Goal: Information Seeking & Learning: Check status

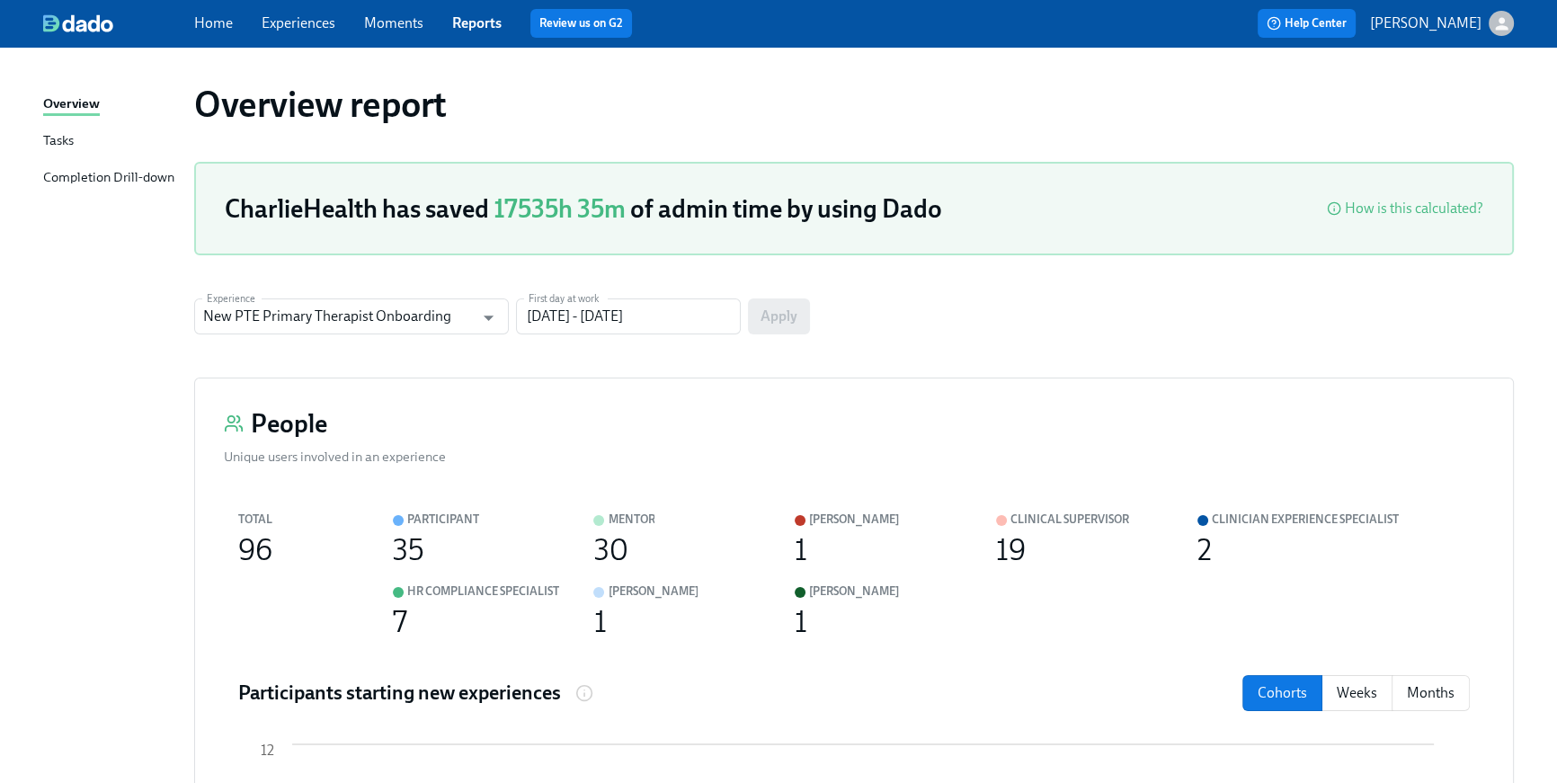
click at [195, 20] on link "Home" at bounding box center [213, 22] width 39 height 17
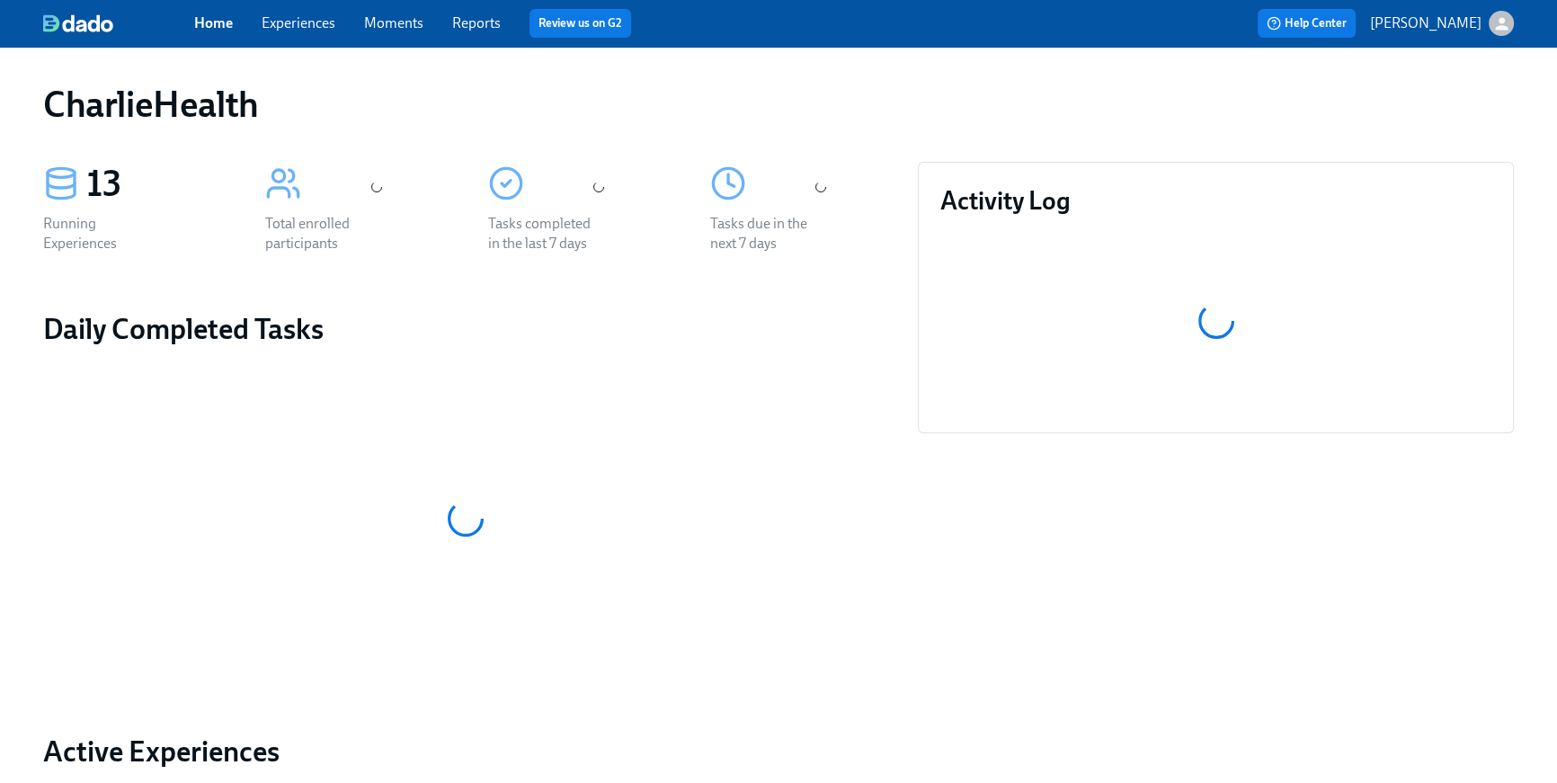
click at [197, 21] on link "Home" at bounding box center [213, 22] width 39 height 17
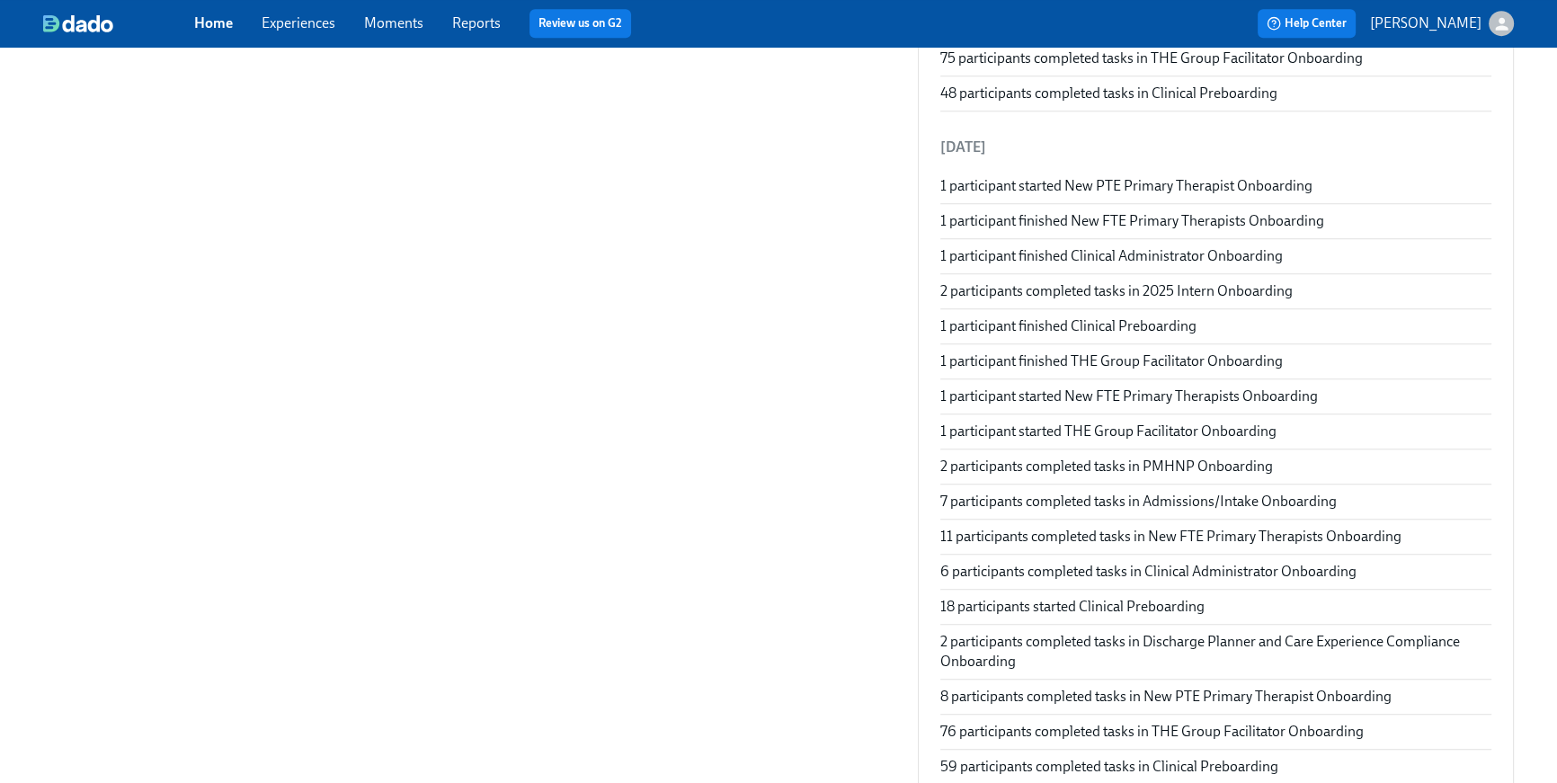
scroll to position [1069, 0]
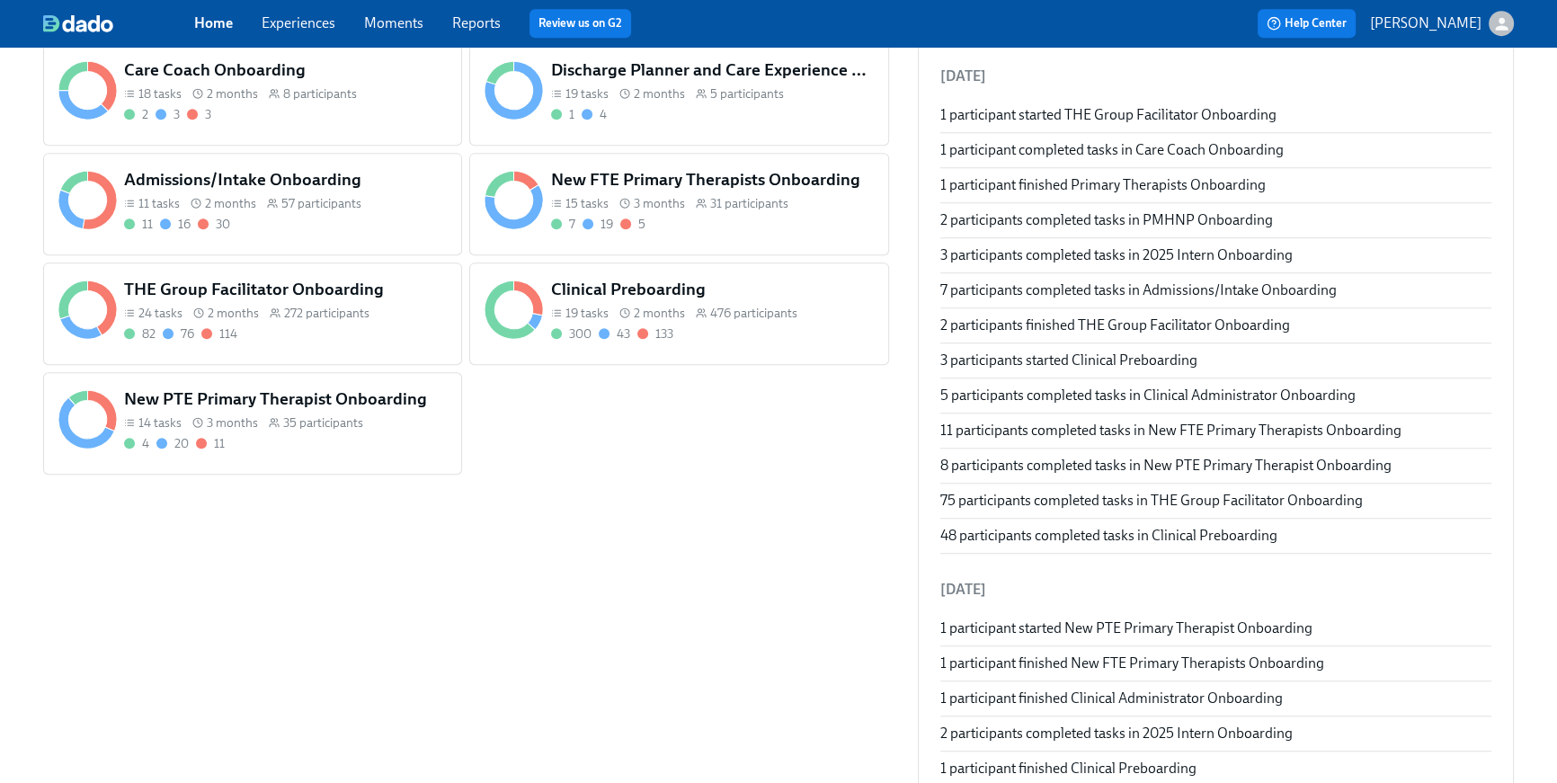
click at [656, 308] on span "2 months" at bounding box center [659, 313] width 51 height 17
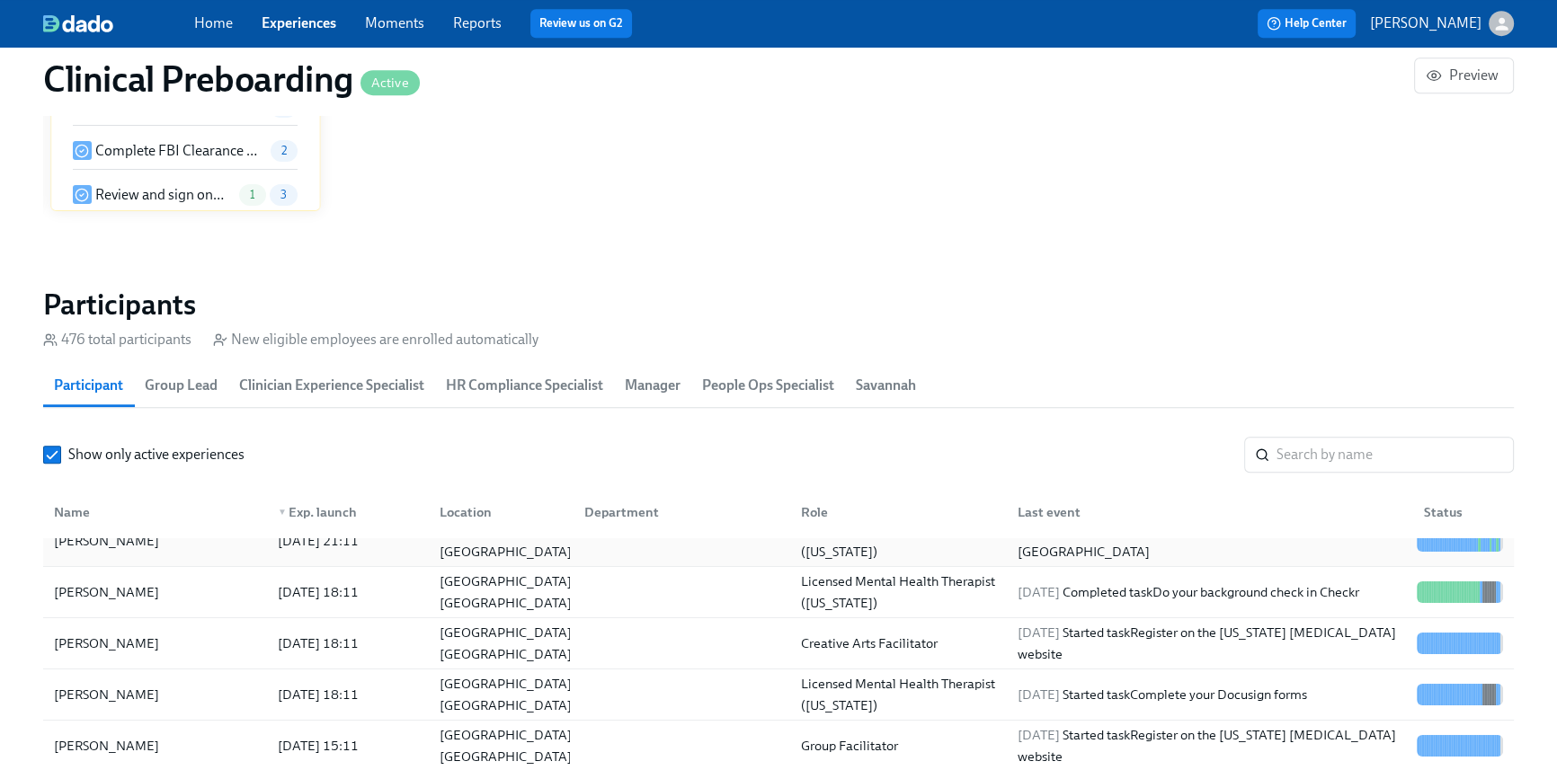
scroll to position [127, 0]
click at [1399, 462] on input "search" at bounding box center [1394, 455] width 237 height 36
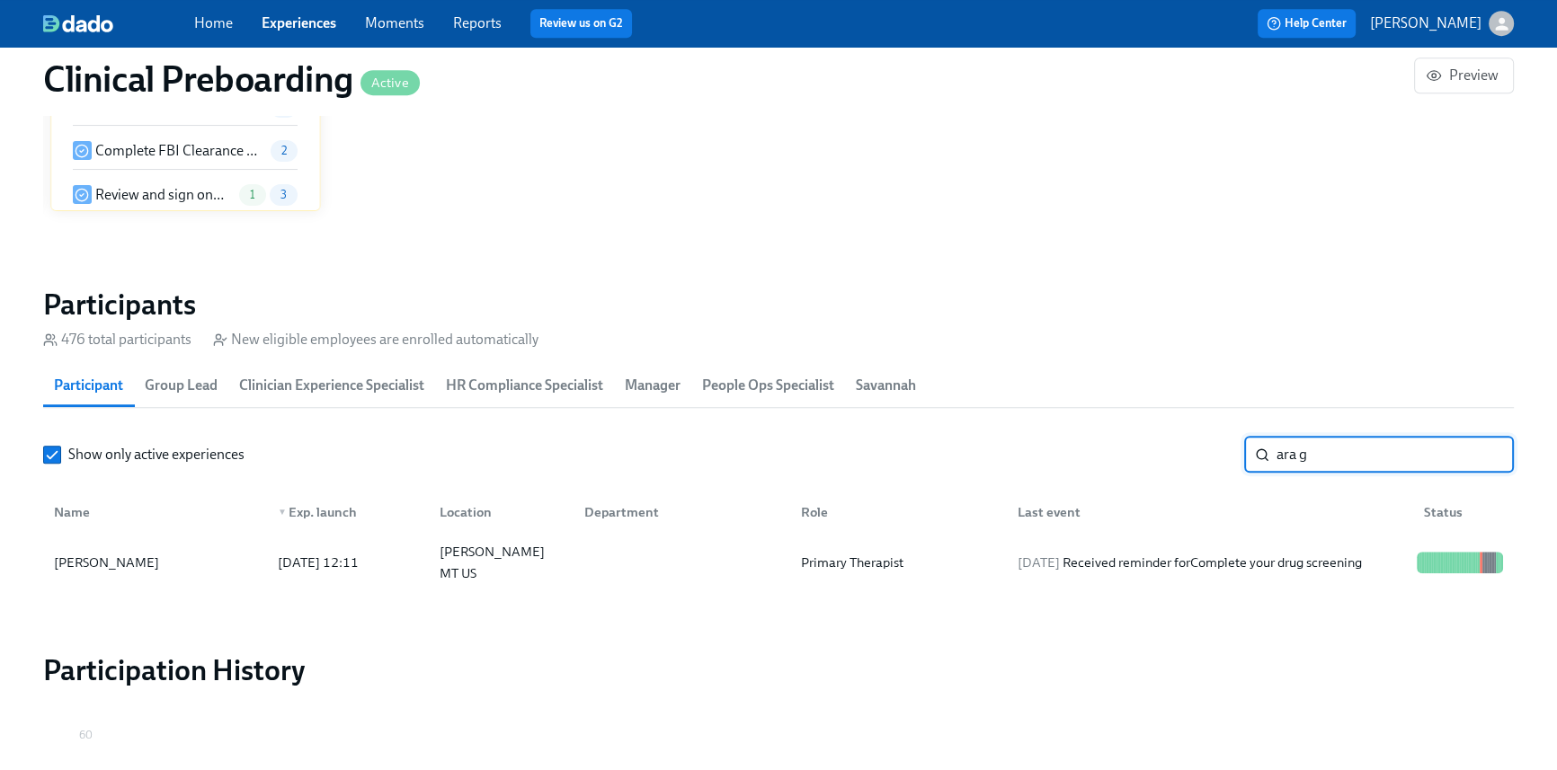
click at [1280, 457] on input "ara g" at bounding box center [1394, 455] width 237 height 36
click at [1273, 452] on div "ara g ​" at bounding box center [1379, 455] width 270 height 36
drag, startPoint x: 1360, startPoint y: 451, endPoint x: 1260, endPoint y: 453, distance: 99.8
click at [1260, 453] on div "ara g ​" at bounding box center [1379, 455] width 270 height 36
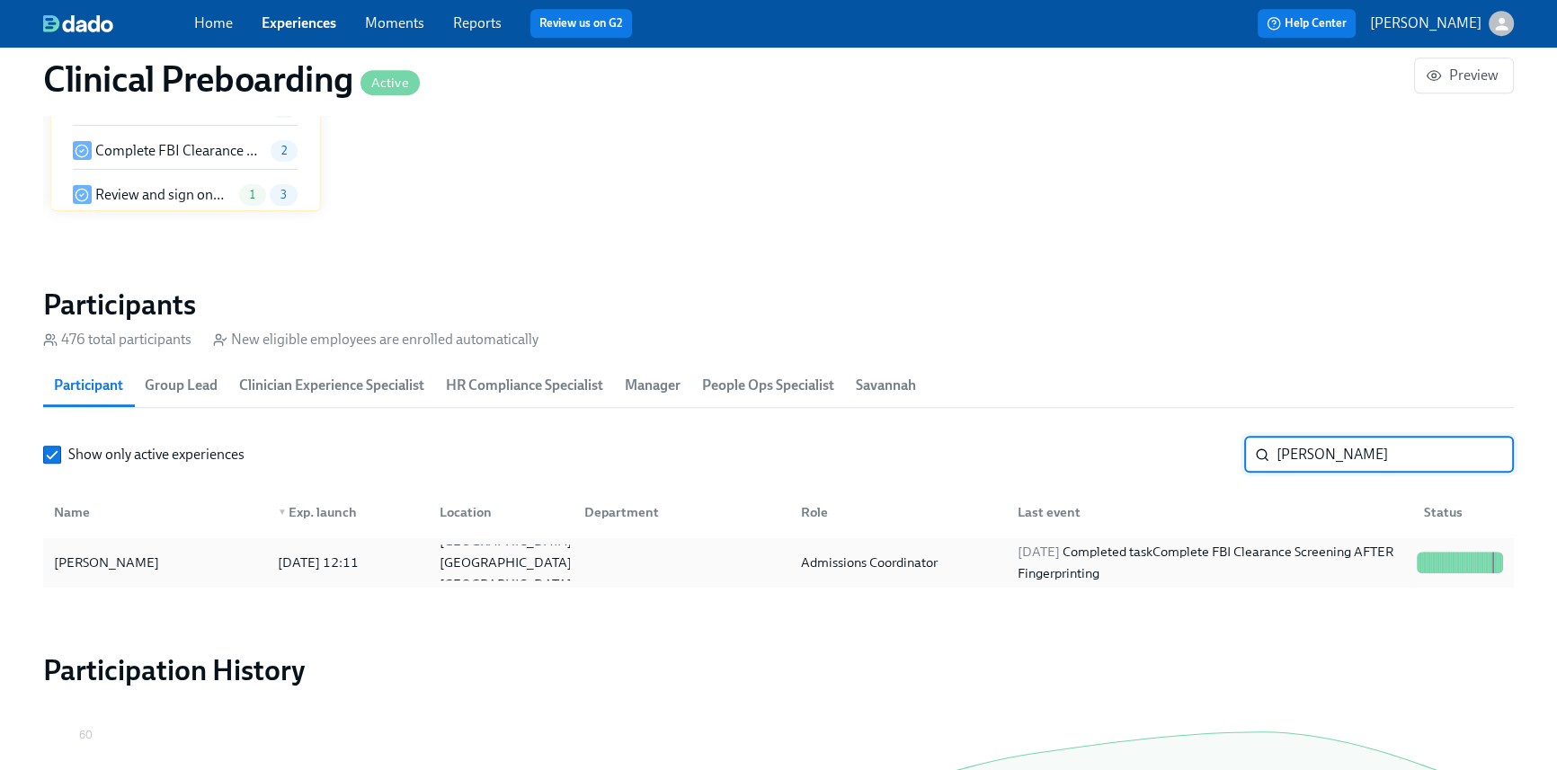
click at [1174, 570] on div "[DATE] Completed task Complete FBI Clearance Screening AFTER Fingerprinting" at bounding box center [1209, 562] width 399 height 43
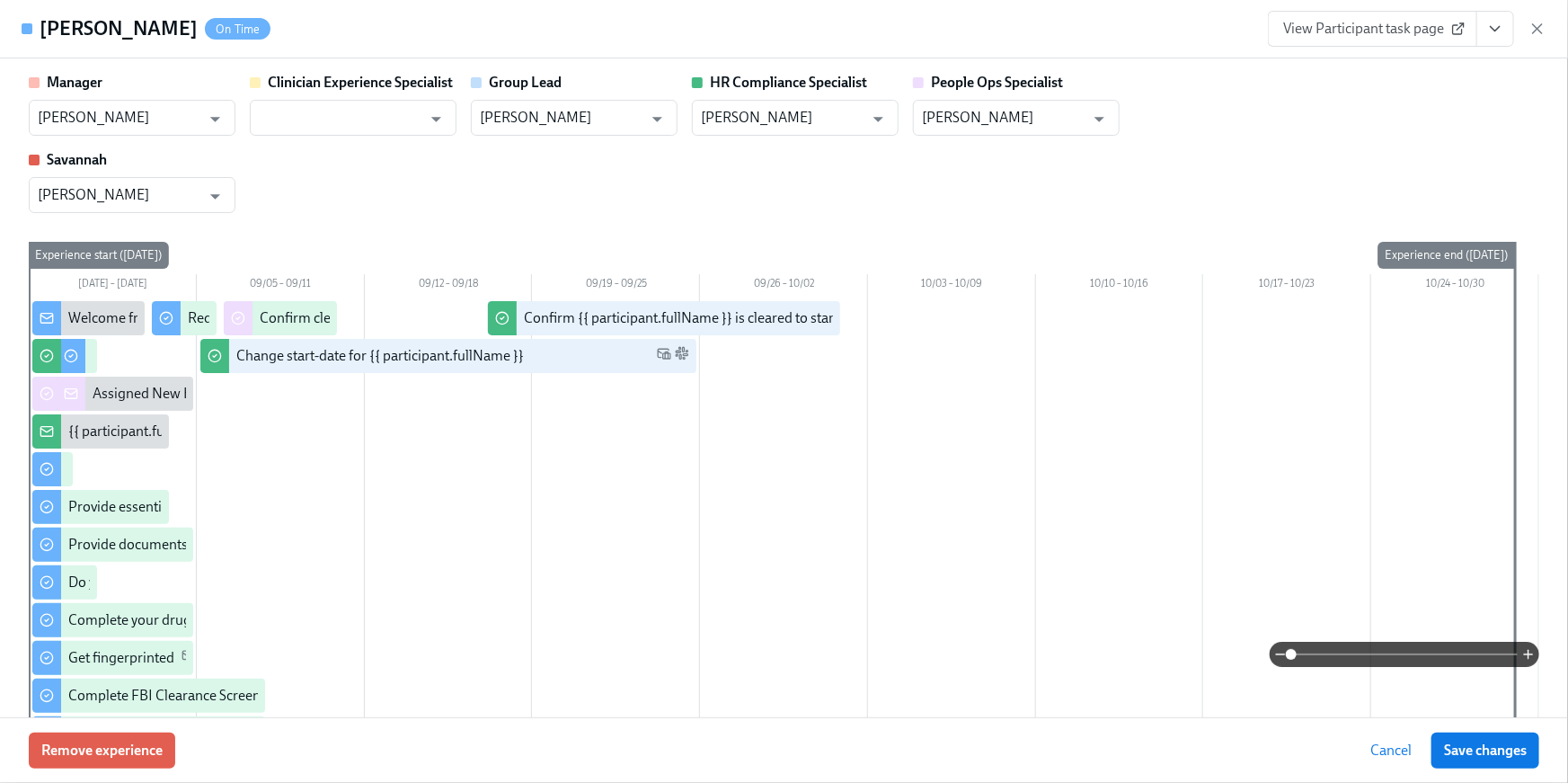
click at [1489, 46] on div "[PERSON_NAME] On Time View Participant task page" at bounding box center [784, 29] width 1568 height 58
click at [1488, 37] on icon "View task page" at bounding box center [1495, 29] width 18 height 18
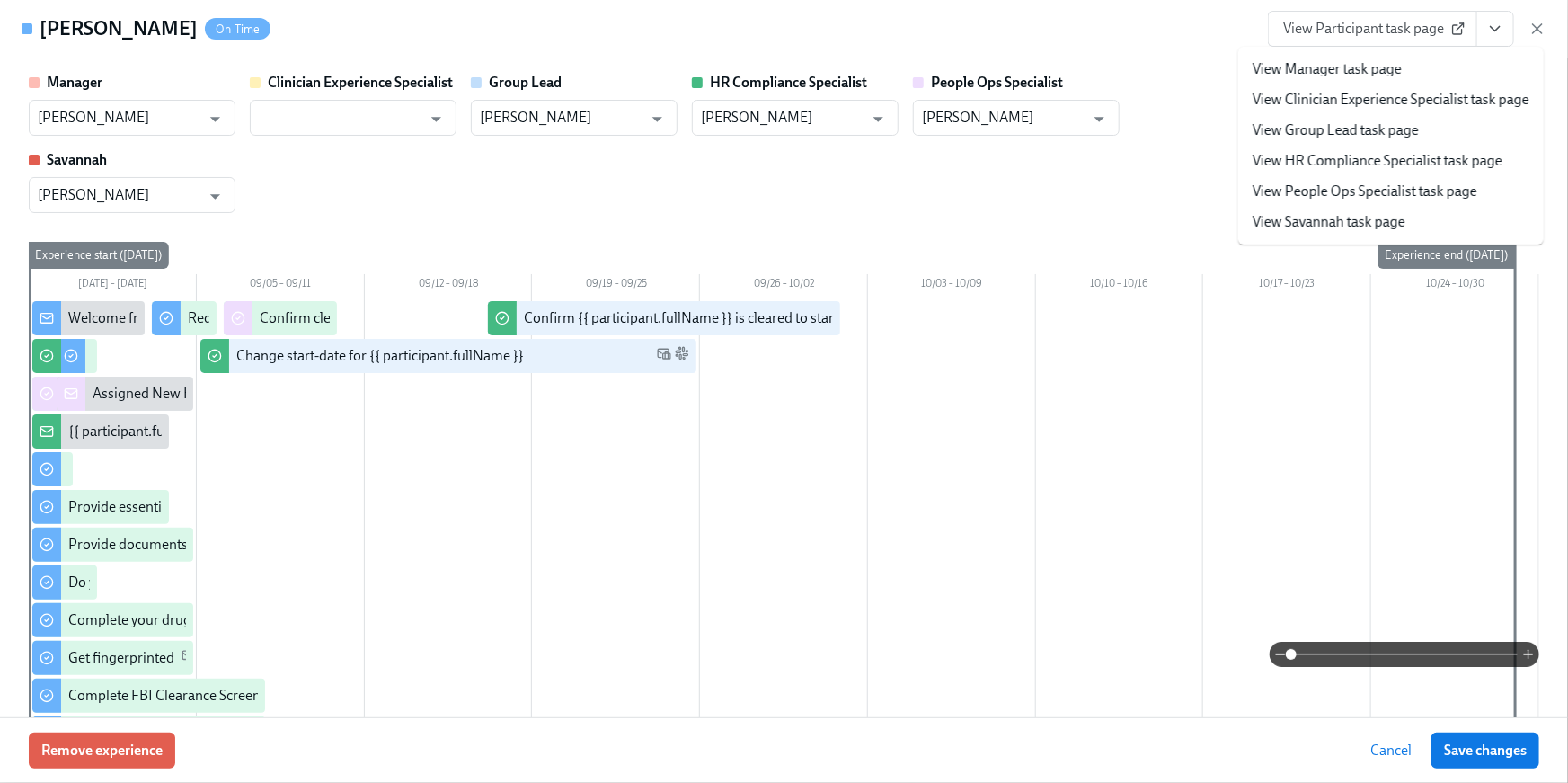
click at [1441, 192] on link "View People Ops Specialist task page" at bounding box center [1365, 192] width 225 height 20
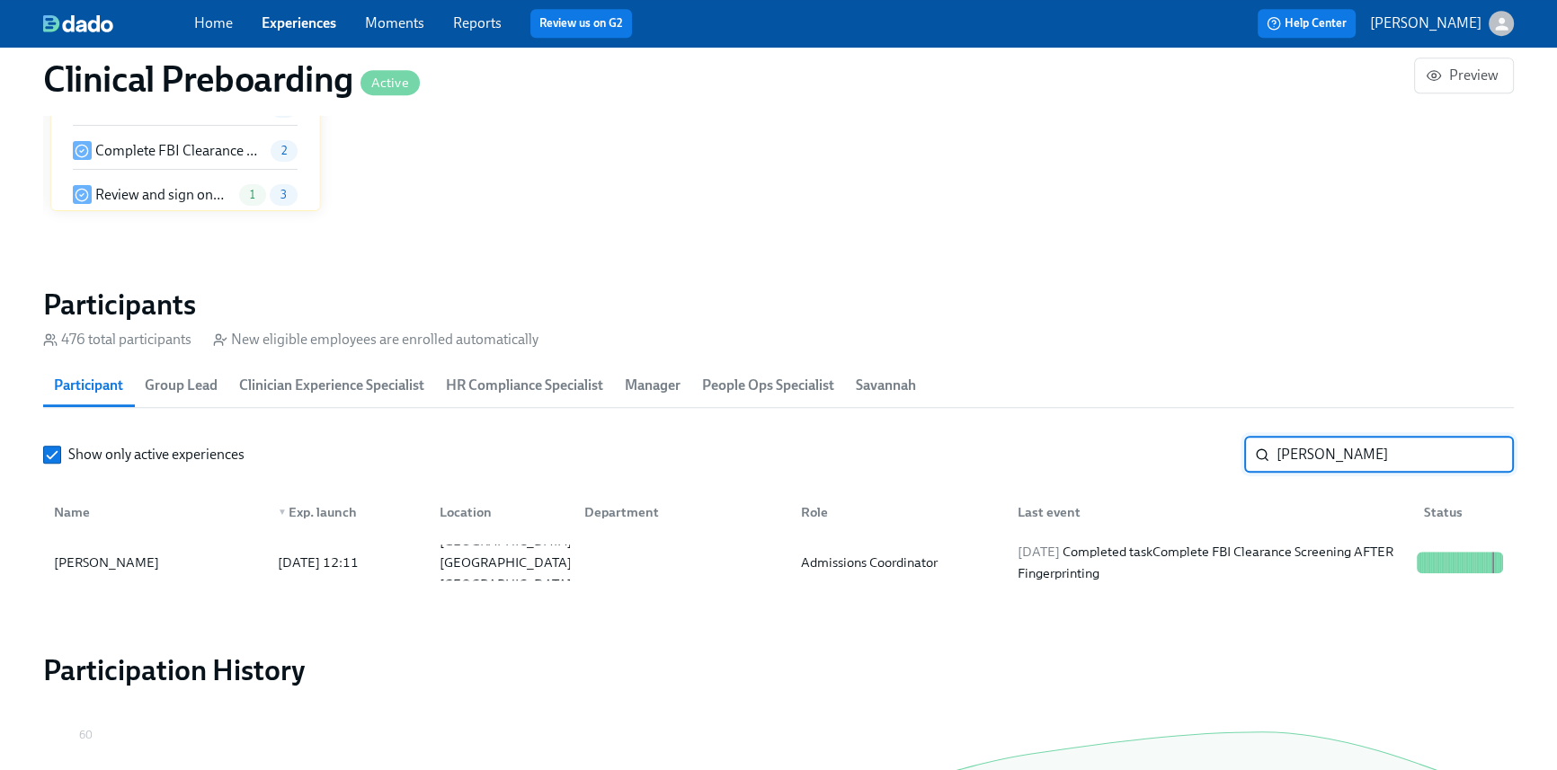
drag, startPoint x: 1288, startPoint y: 447, endPoint x: 1147, endPoint y: 419, distance: 143.8
click at [1147, 419] on section "Participants 476 total participants New eligible employees are enrolled automat…" at bounding box center [778, 441] width 1470 height 308
type input "[PERSON_NAME]"
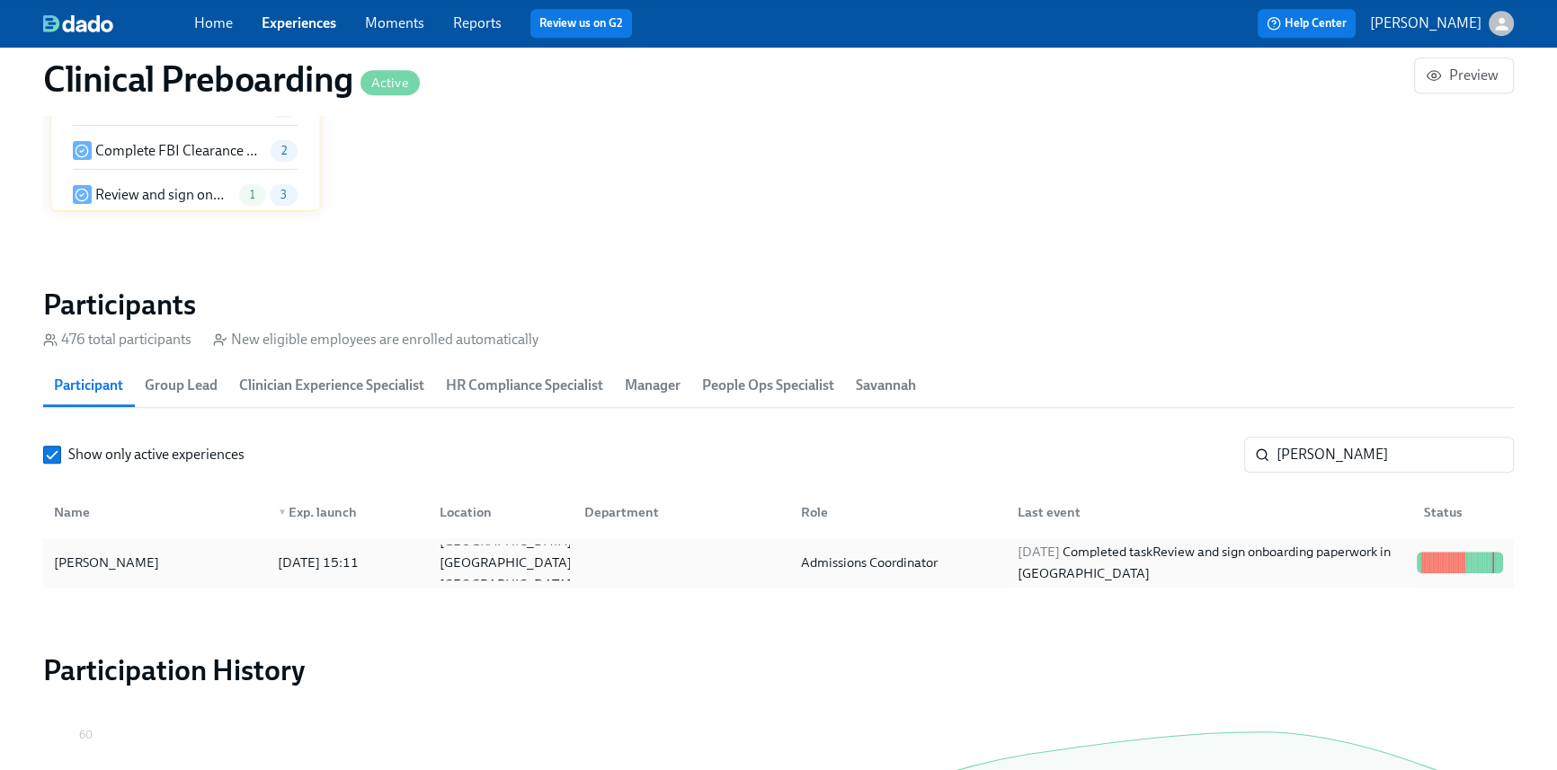
click at [1003, 558] on div "[DATE] Completed task Review and sign onboarding paperwork in [GEOGRAPHIC_DATA]" at bounding box center [1206, 563] width 406 height 36
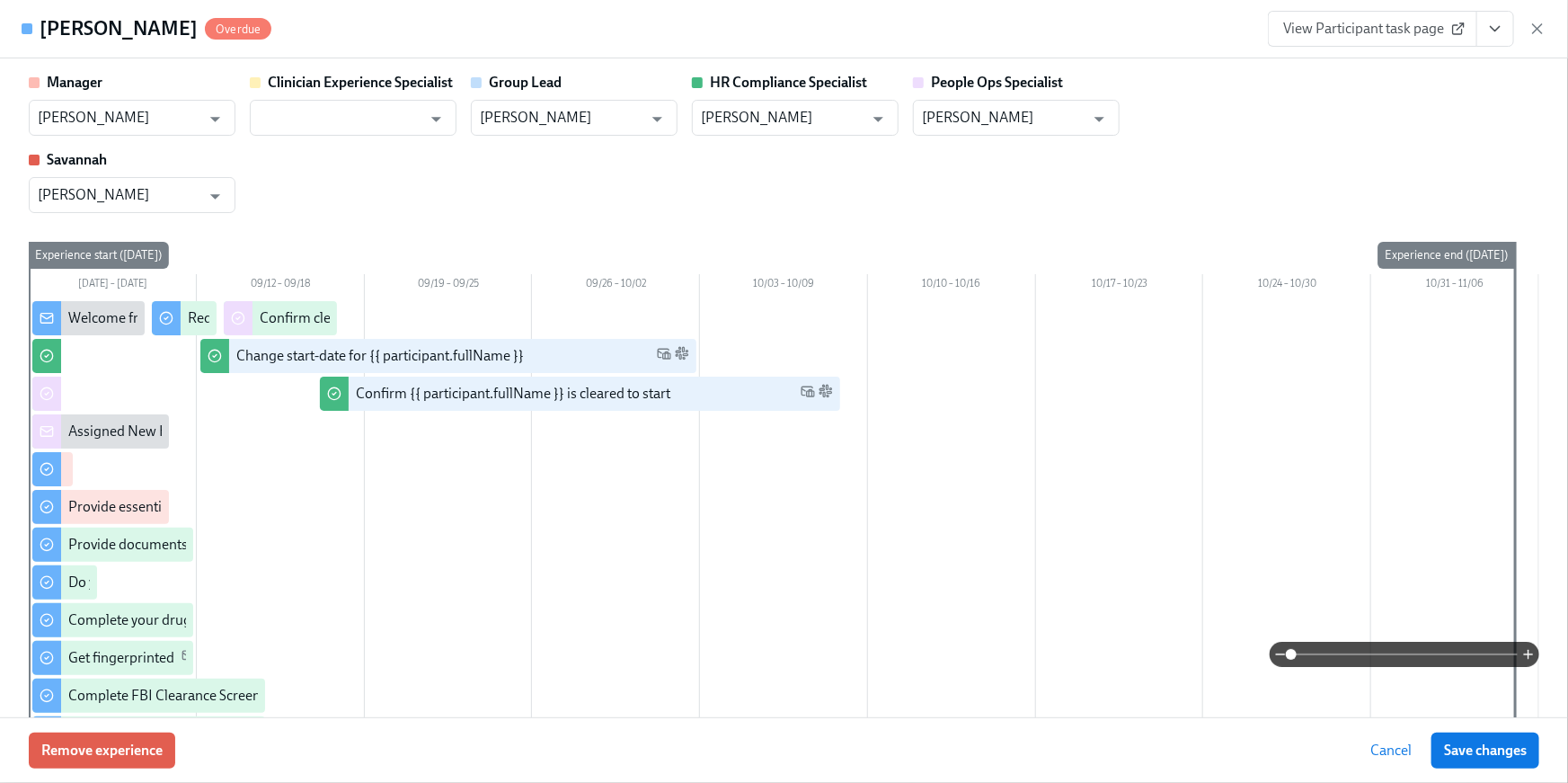
click at [1494, 36] on icon "View task page" at bounding box center [1495, 29] width 18 height 18
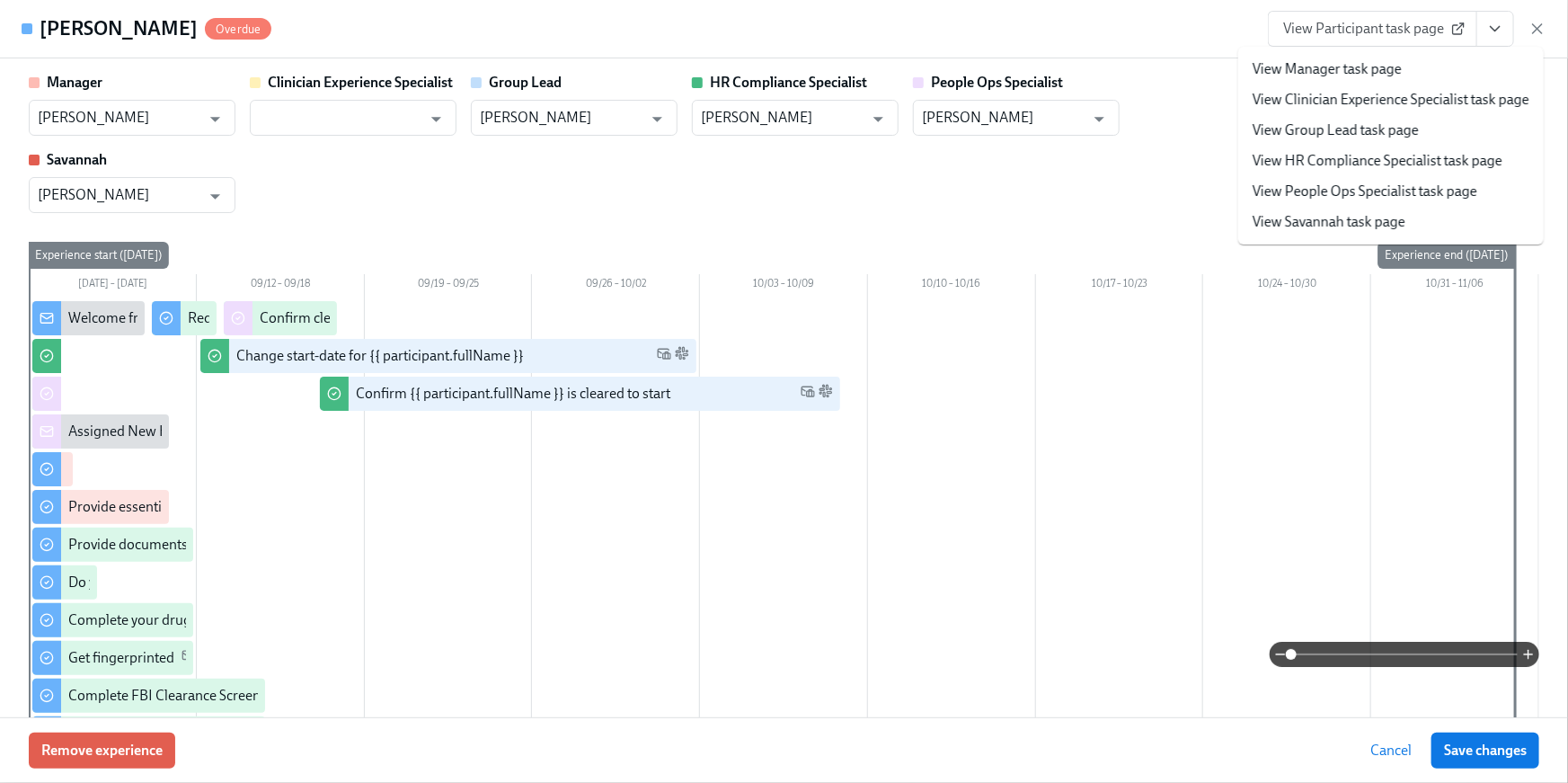
click at [1285, 182] on link "View People Ops Specialist task page" at bounding box center [1365, 192] width 225 height 20
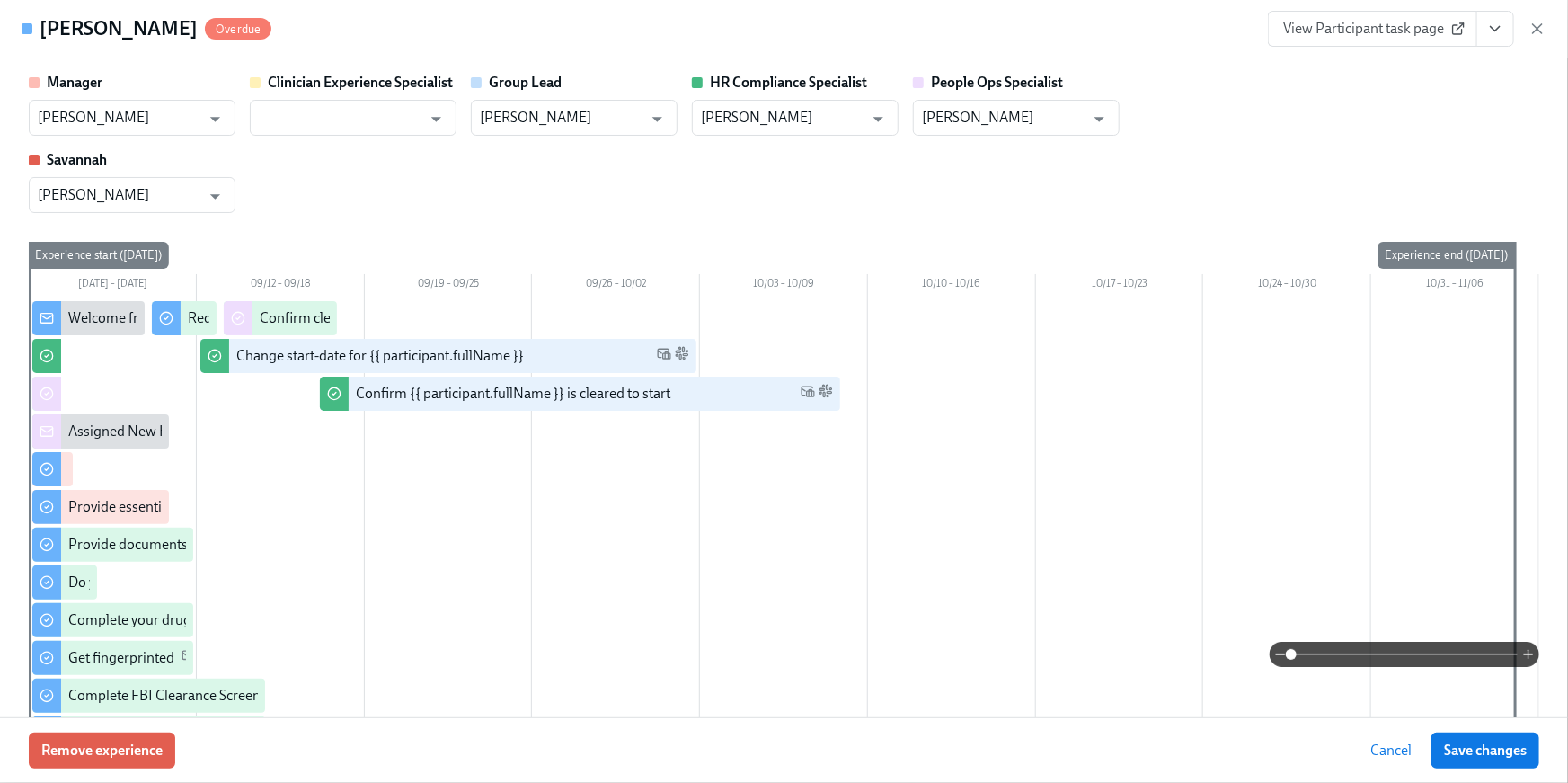
click at [1321, 15] on link "View Participant task page" at bounding box center [1372, 29] width 209 height 36
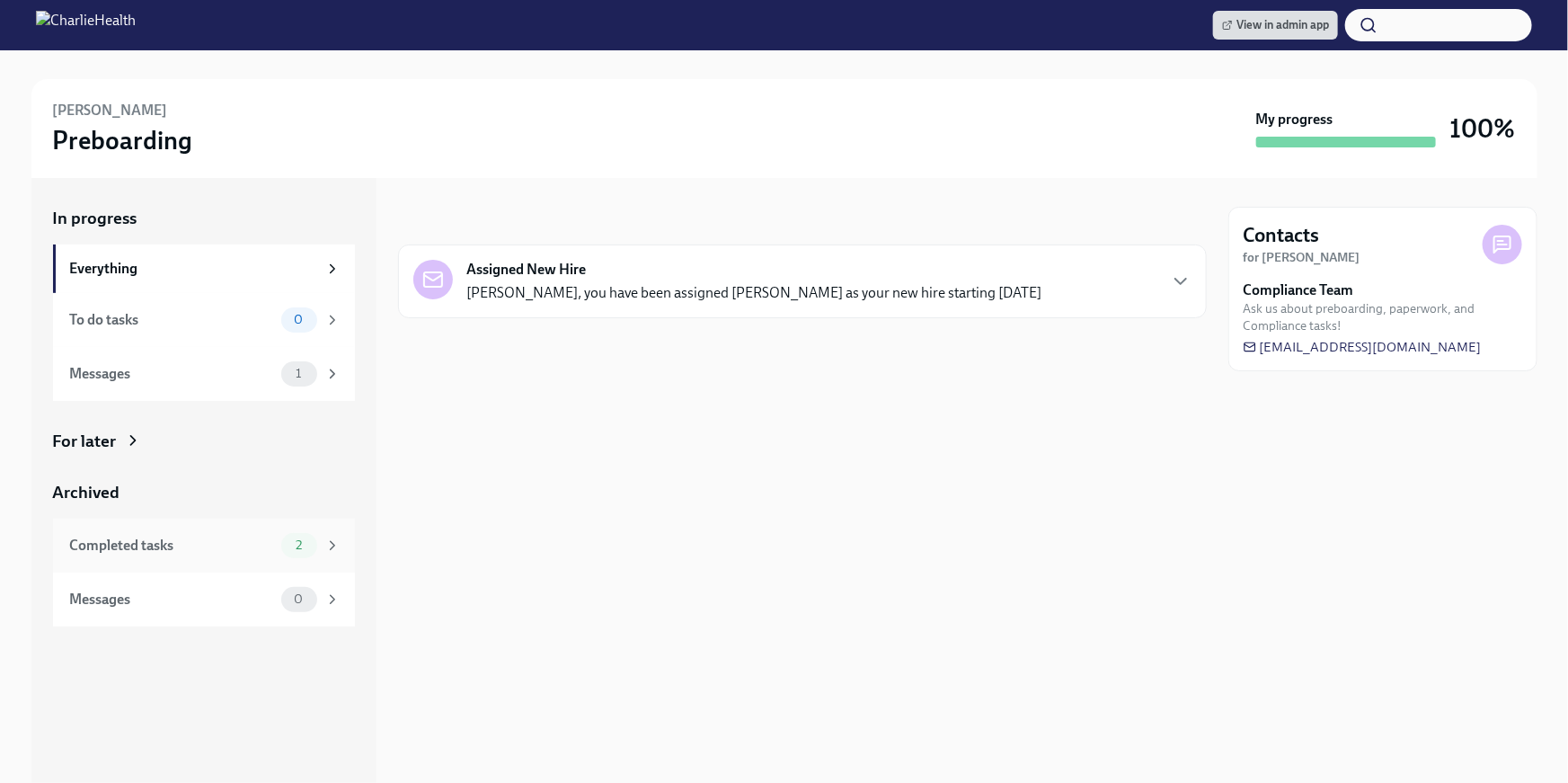
click at [331, 543] on icon at bounding box center [332, 545] width 16 height 16
click at [206, 554] on div "Completed tasks" at bounding box center [172, 546] width 204 height 20
